Goal: Information Seeking & Learning: Understand process/instructions

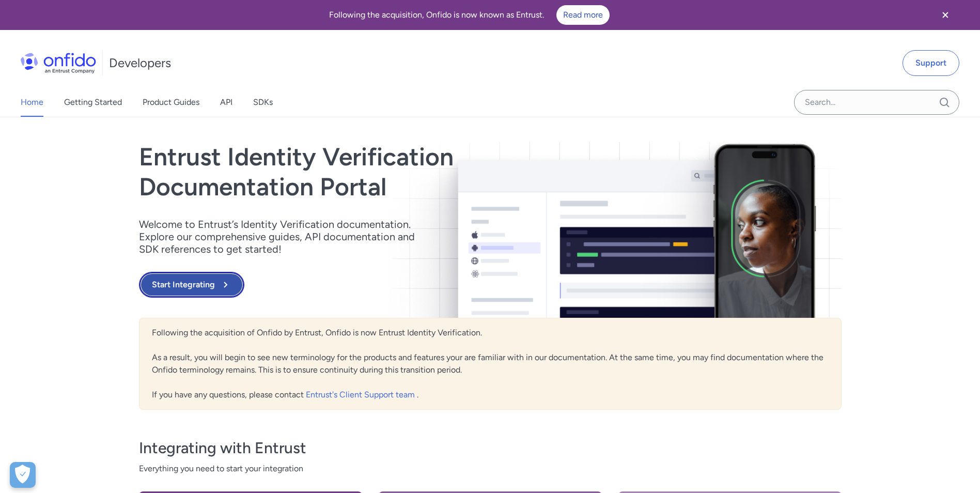
click at [202, 285] on button "Start Integrating" at bounding box center [191, 285] width 105 height 26
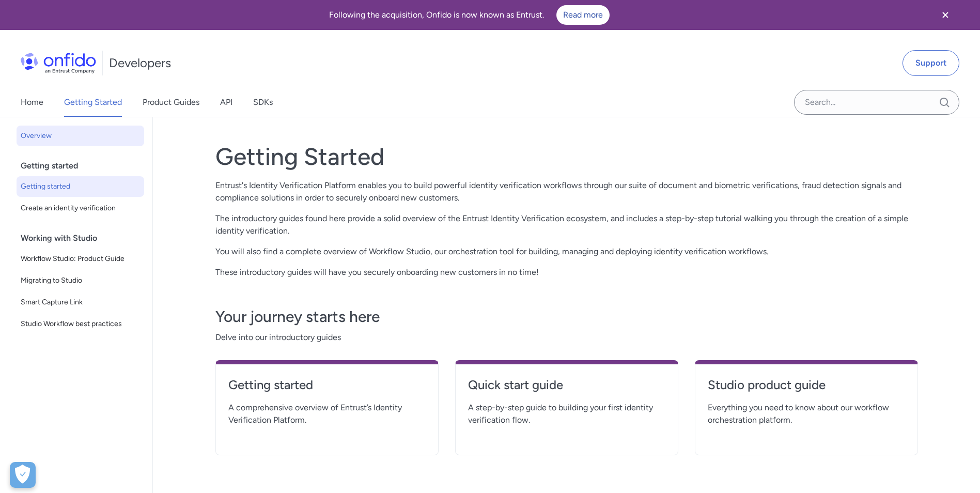
click at [62, 189] on span "Getting started" at bounding box center [80, 186] width 119 height 12
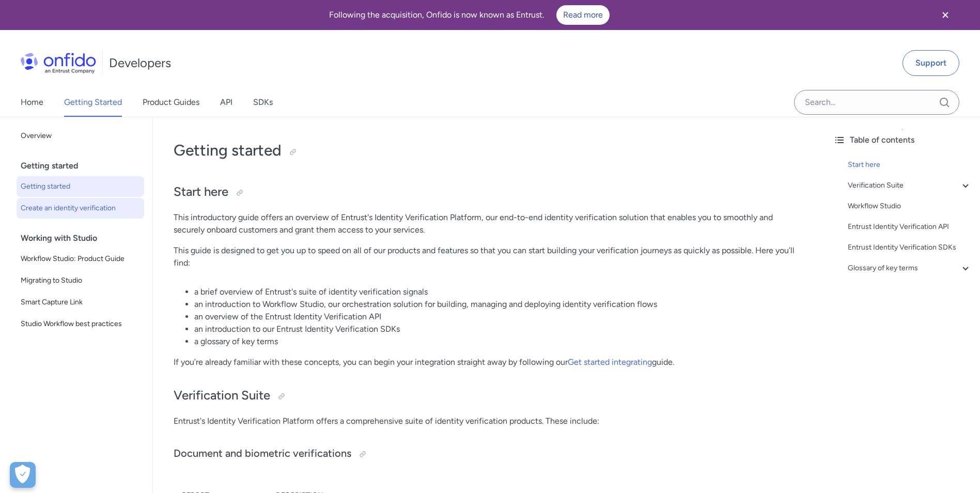
click at [79, 208] on span "Create an identity verification" at bounding box center [80, 208] width 119 height 12
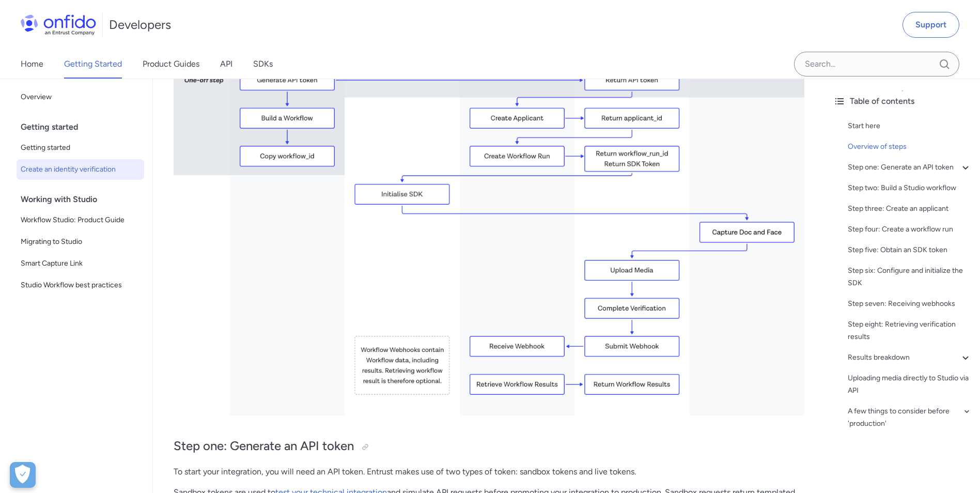
scroll to position [310, 0]
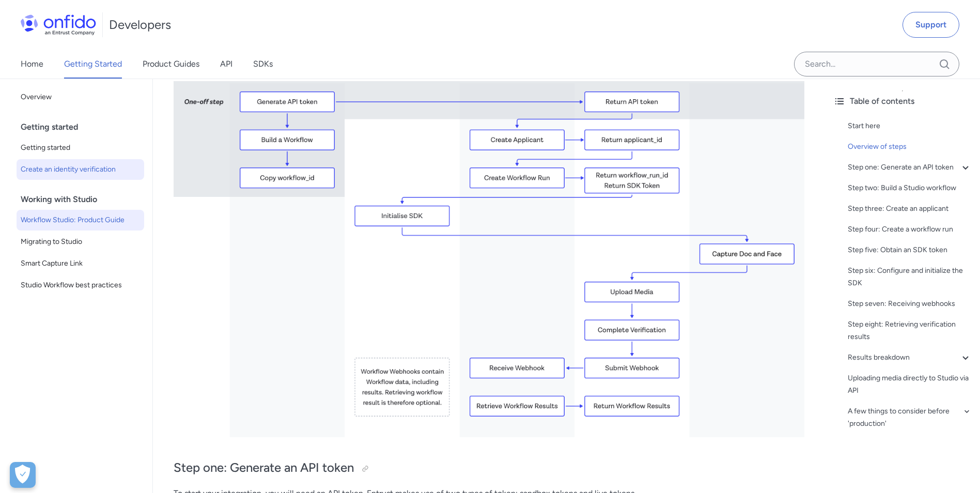
click at [88, 219] on span "Workflow Studio: Product Guide" at bounding box center [80, 220] width 119 height 12
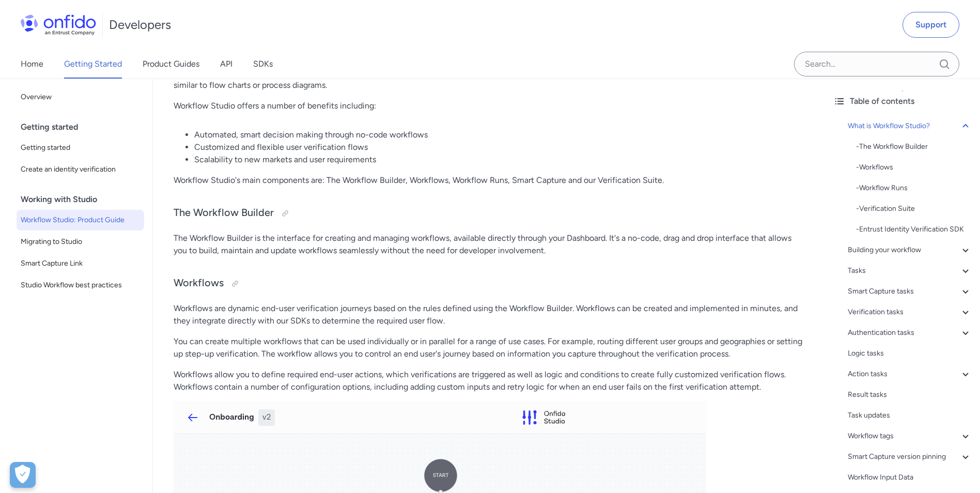
scroll to position [155, 0]
